Goal: Download file/media

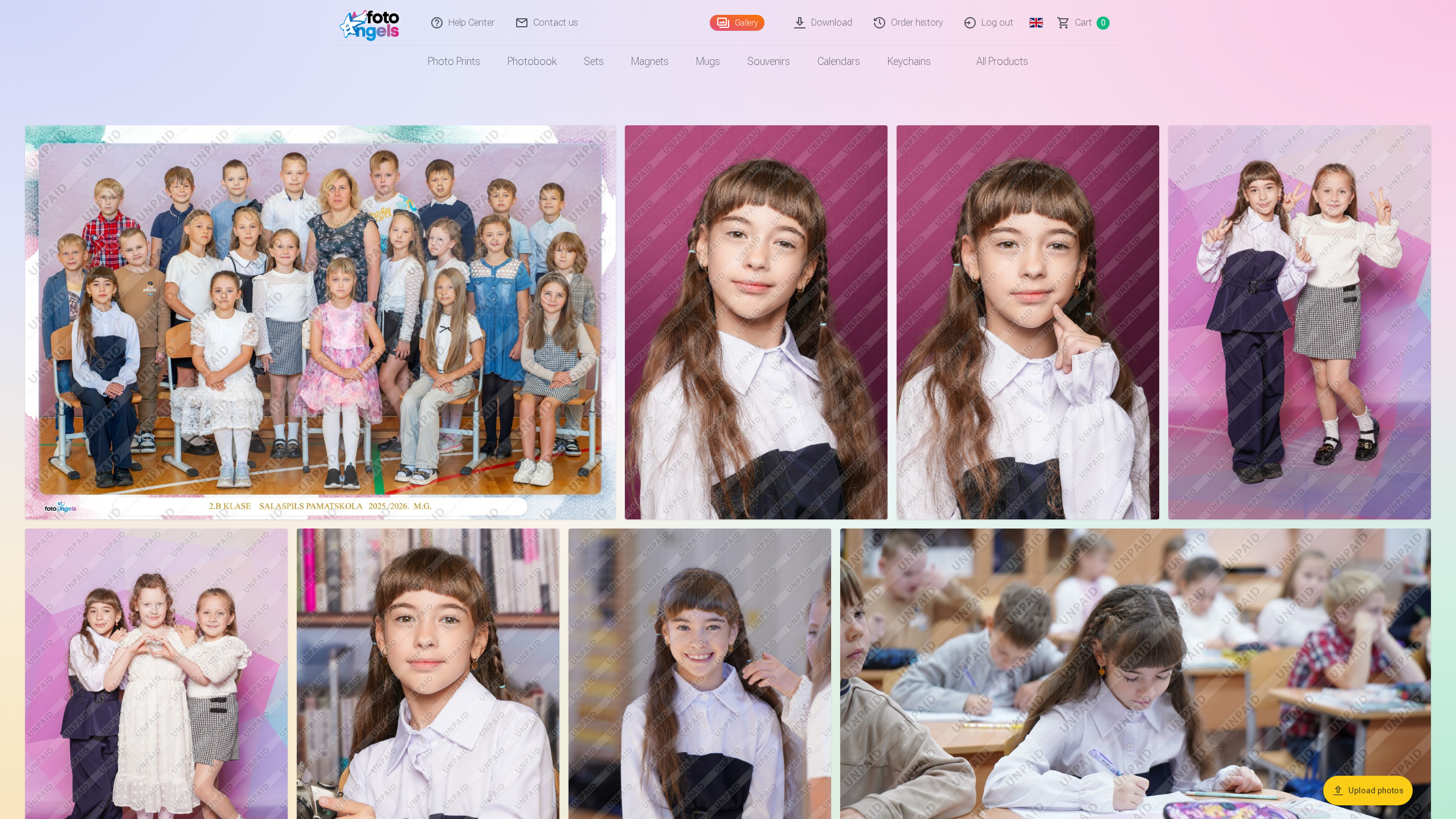
click at [839, 30] on link "Download" at bounding box center [823, 22] width 80 height 45
